Goal: Browse casually: Explore the website without a specific task or goal

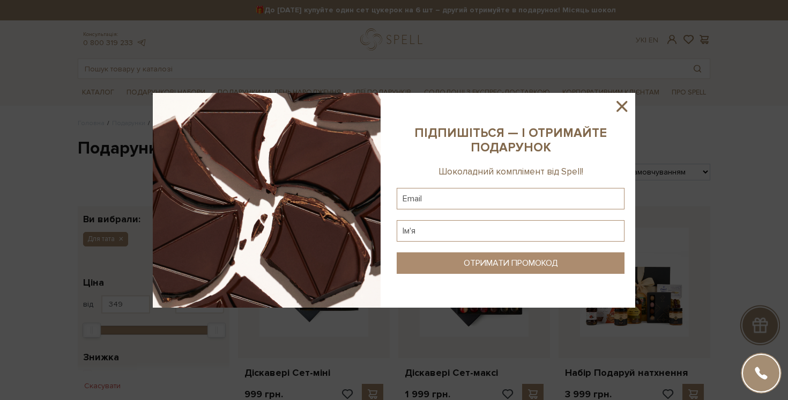
click at [626, 107] on icon at bounding box center [622, 106] width 18 height 18
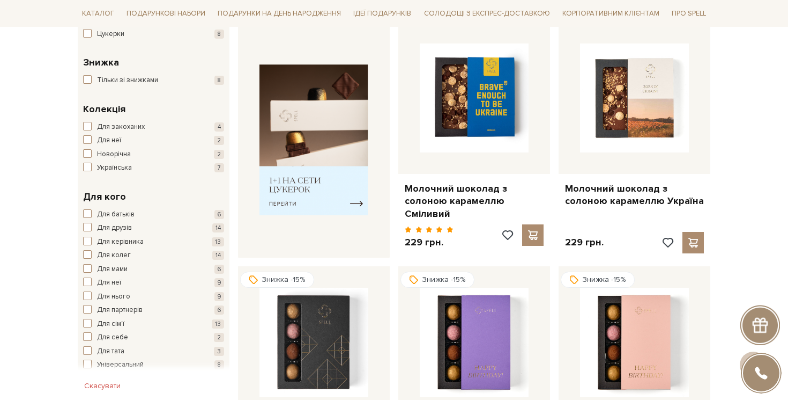
scroll to position [319, 0]
